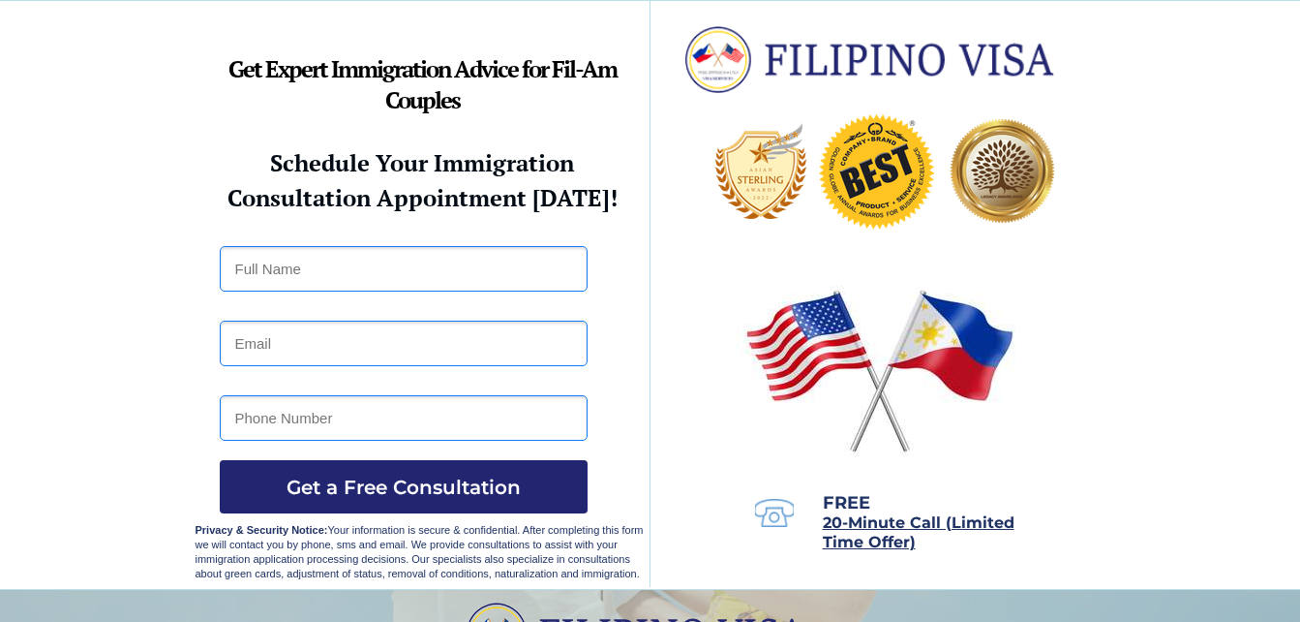
click at [328, 273] on input "text" at bounding box center [404, 269] width 368 height 46
type input "Leilla D Calvo"
click at [292, 348] on input "email" at bounding box center [404, 343] width 368 height 46
type input "leilacalvo3@gmail.com"
click at [333, 418] on input "09972770711" at bounding box center [404, 418] width 368 height 46
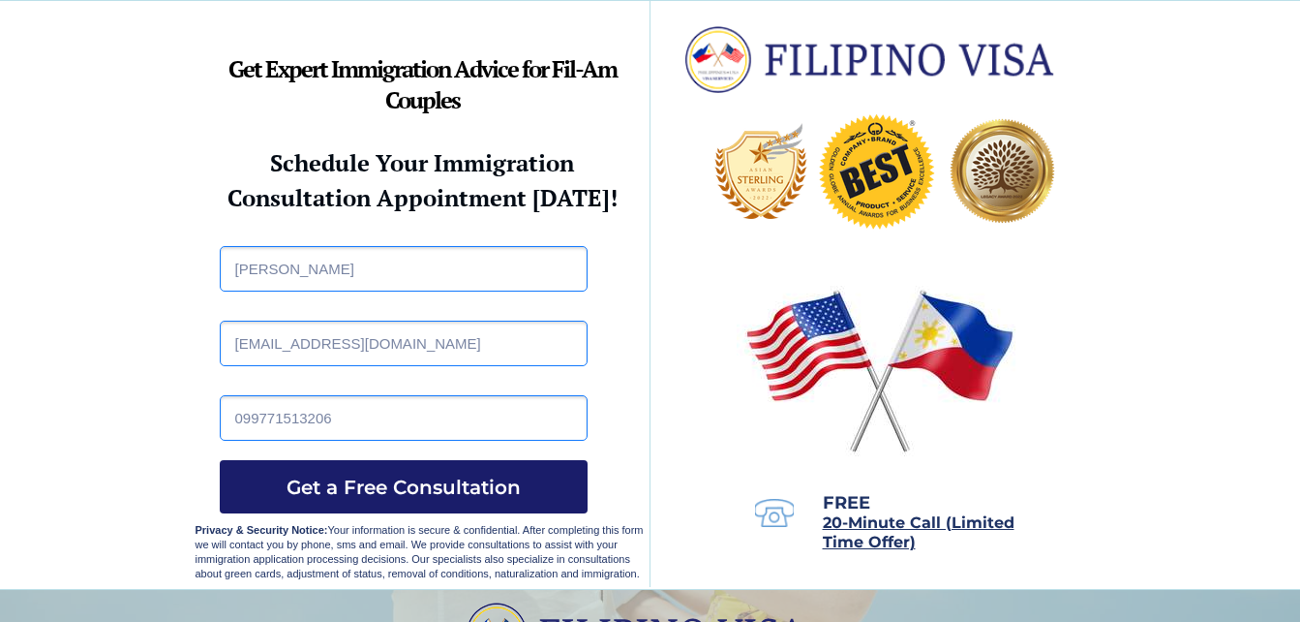
type input "099771513206"
click at [366, 484] on span "Get a Free Consultation" at bounding box center [404, 486] width 368 height 23
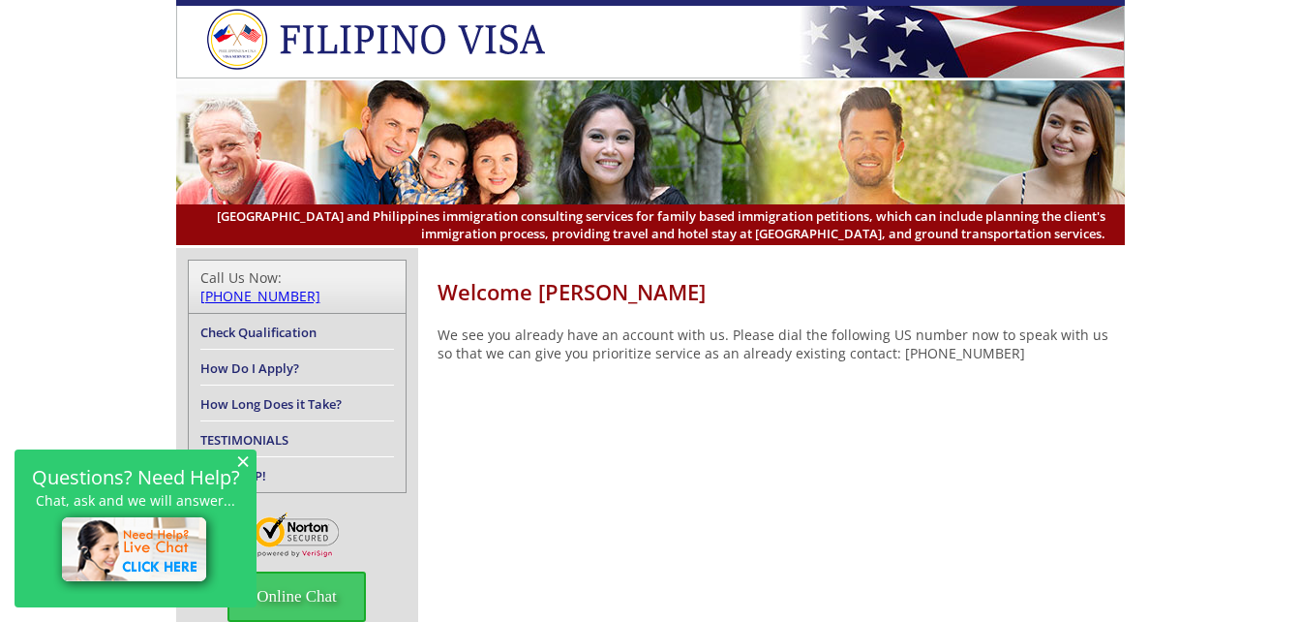
click at [223, 323] on link "Check Qualification" at bounding box center [258, 331] width 116 height 17
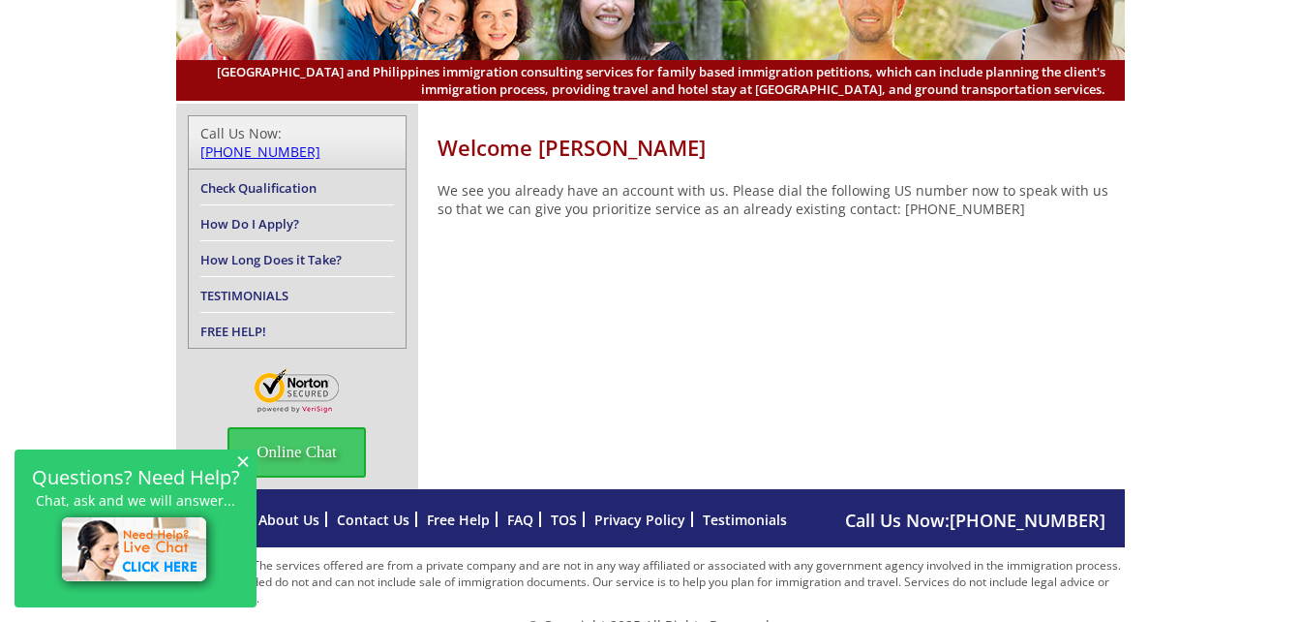
scroll to position [159, 0]
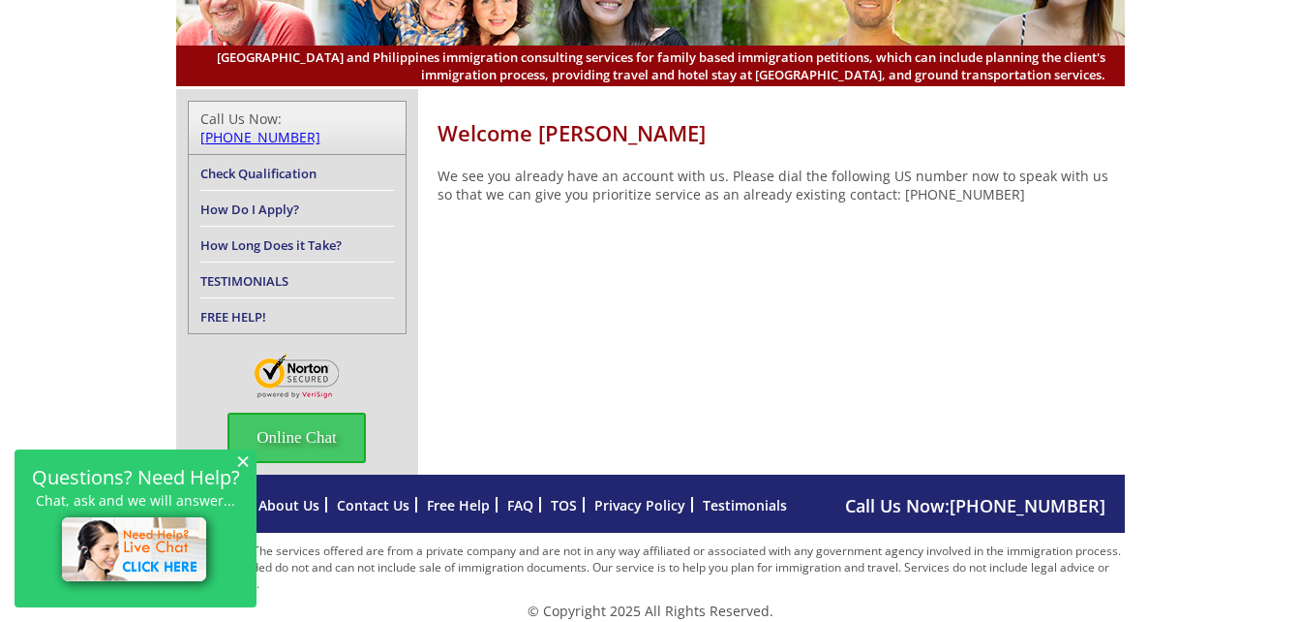
click at [245, 461] on span "×" at bounding box center [243, 460] width 14 height 16
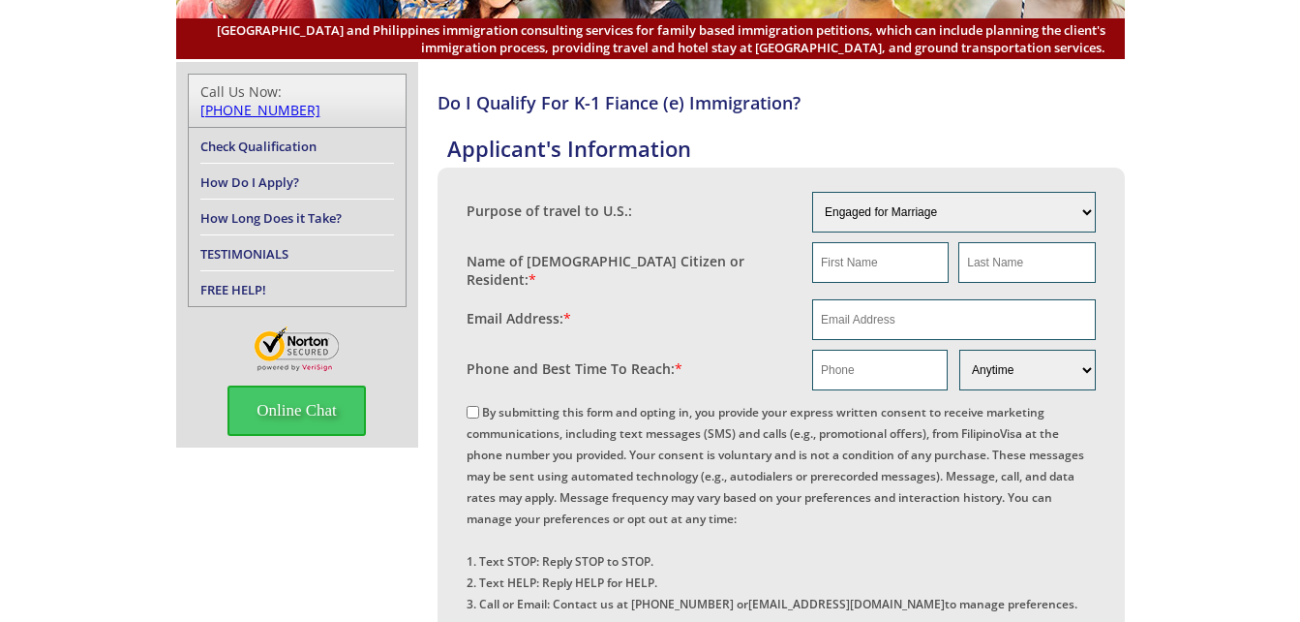
scroll to position [194, 0]
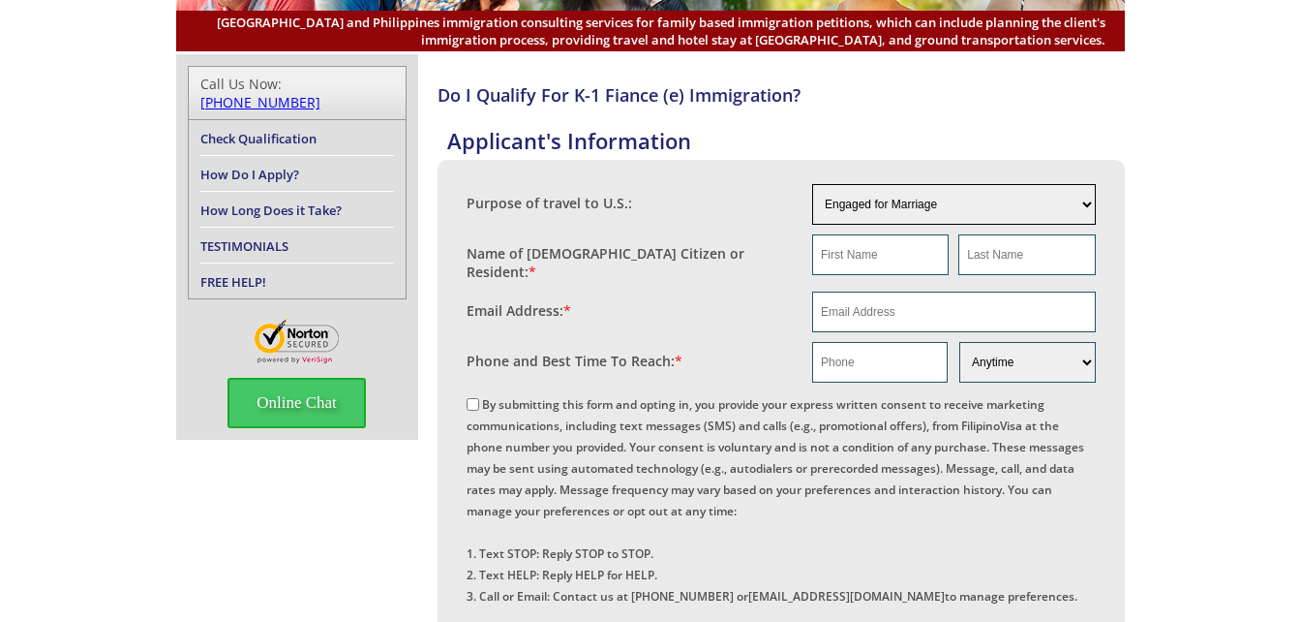
click at [1084, 198] on select "Engaged for Marriage Already Married to U.S. Citizen / Resident For Short Term …" at bounding box center [954, 204] width 284 height 41
